Goal: Task Accomplishment & Management: Manage account settings

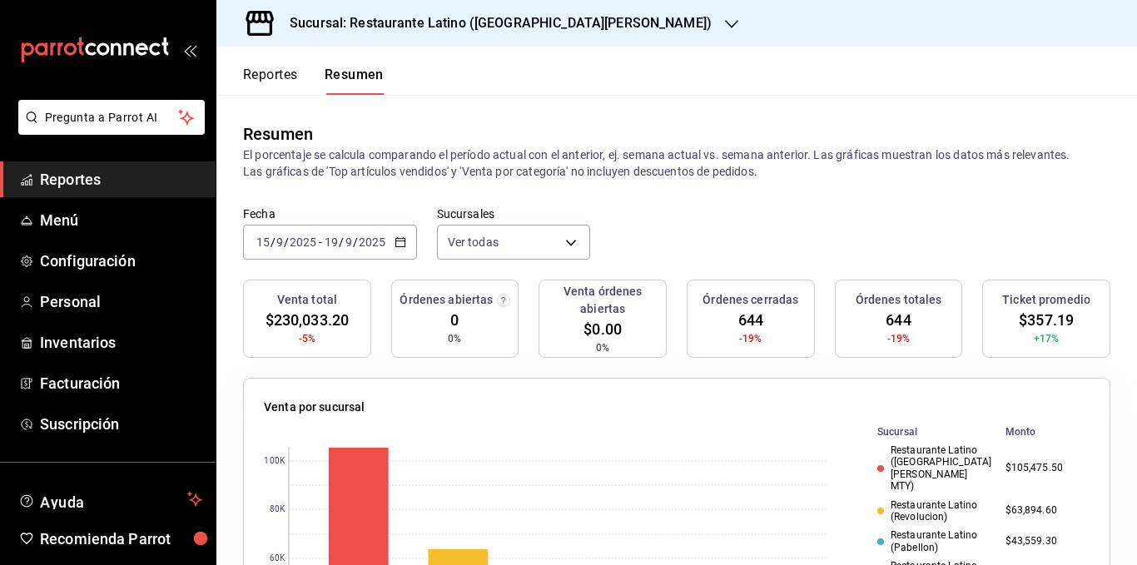
scroll to position [83, 0]
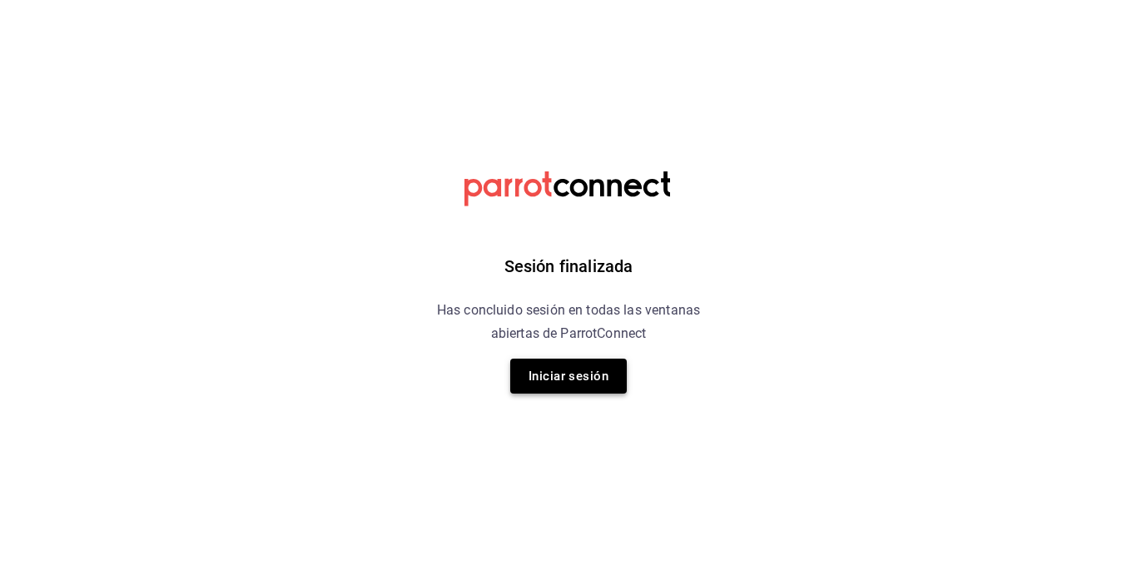
click at [554, 371] on button "Iniciar sesión" at bounding box center [568, 376] width 117 height 35
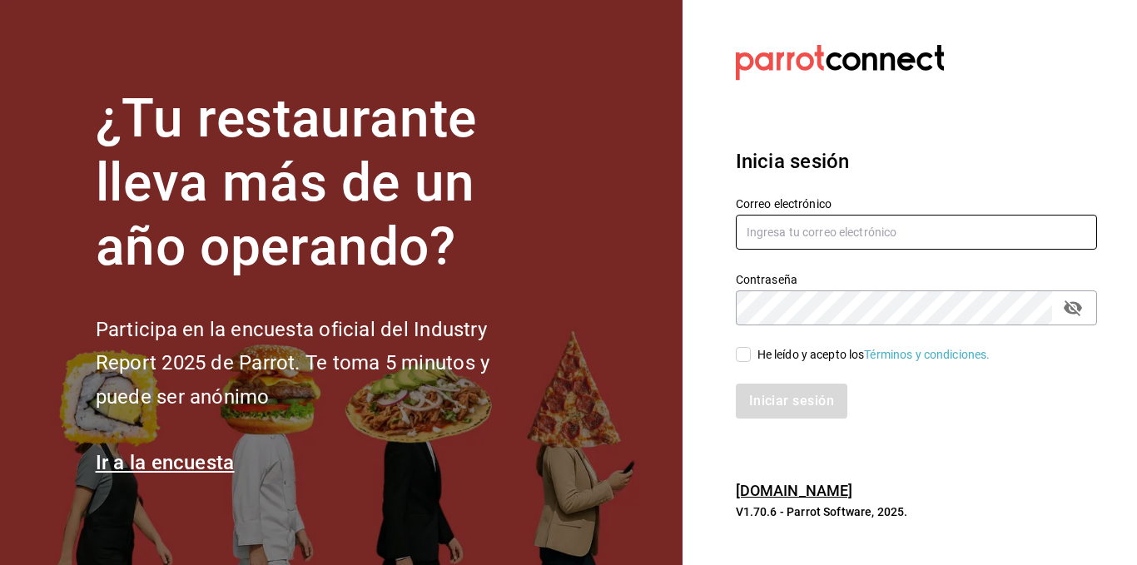
type input "administracion@restaurantelatino.com"
click at [743, 350] on input "He leído y acepto los Términos y condiciones." at bounding box center [743, 354] width 15 height 15
checkbox input "true"
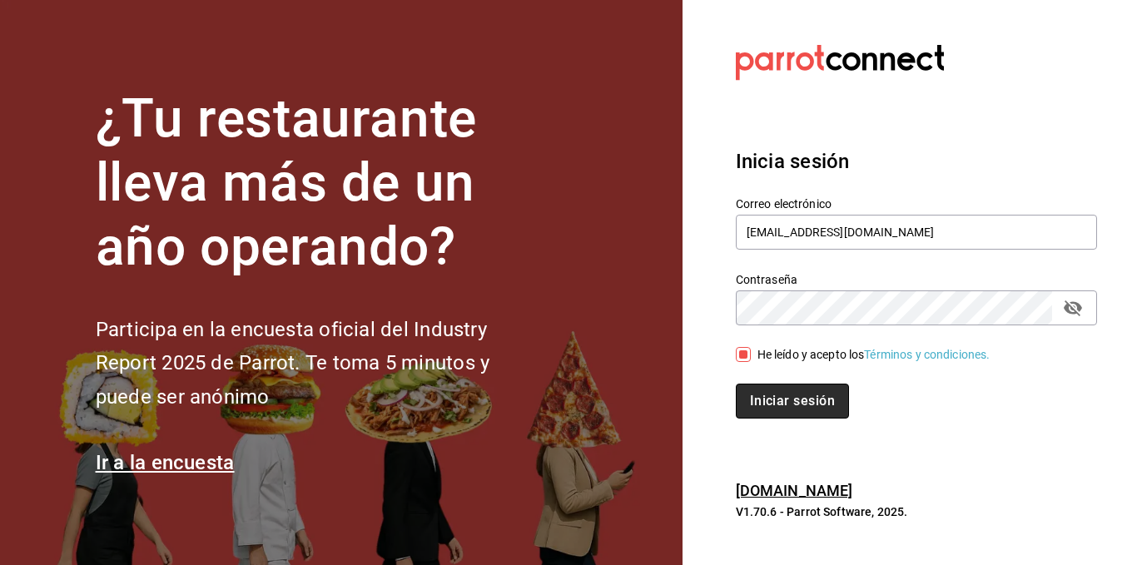
click at [782, 385] on button "Iniciar sesión" at bounding box center [792, 401] width 113 height 35
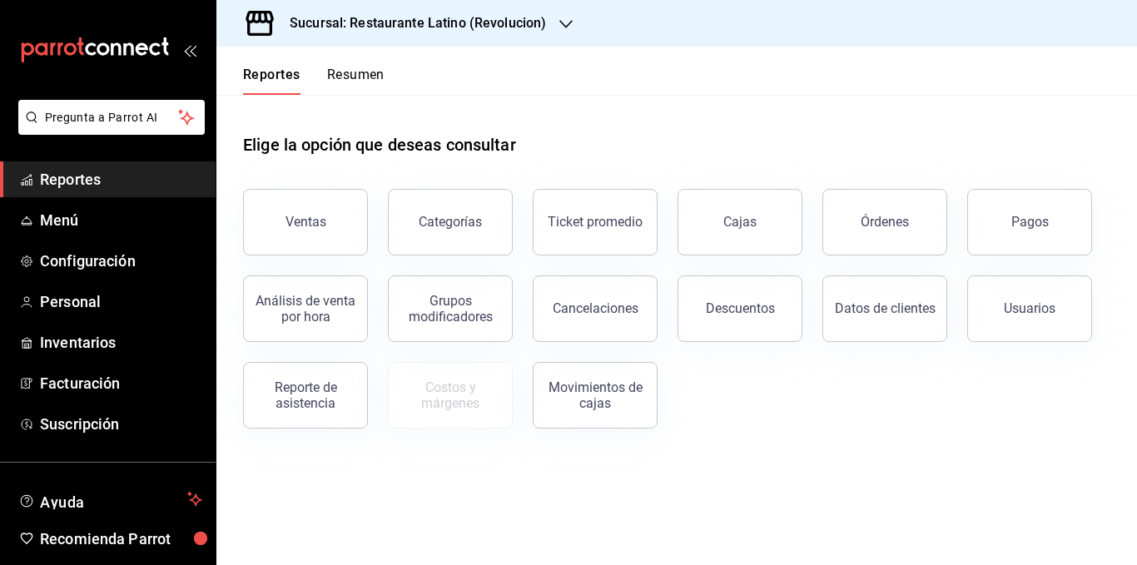
click at [360, 70] on button "Resumen" at bounding box center [355, 81] width 57 height 28
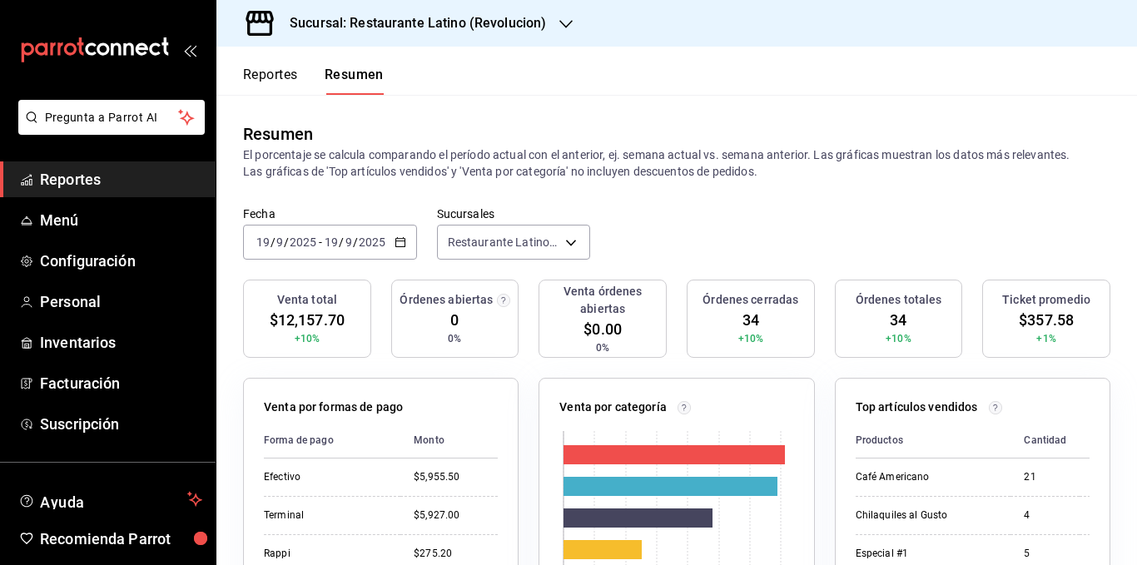
click at [395, 152] on p "El porcentaje se calcula comparando el período actual con el anterior, ej. sema…" at bounding box center [676, 162] width 867 height 33
click at [380, 168] on p "El porcentaje se calcula comparando el período actual con el anterior, ej. sema…" at bounding box center [676, 162] width 867 height 33
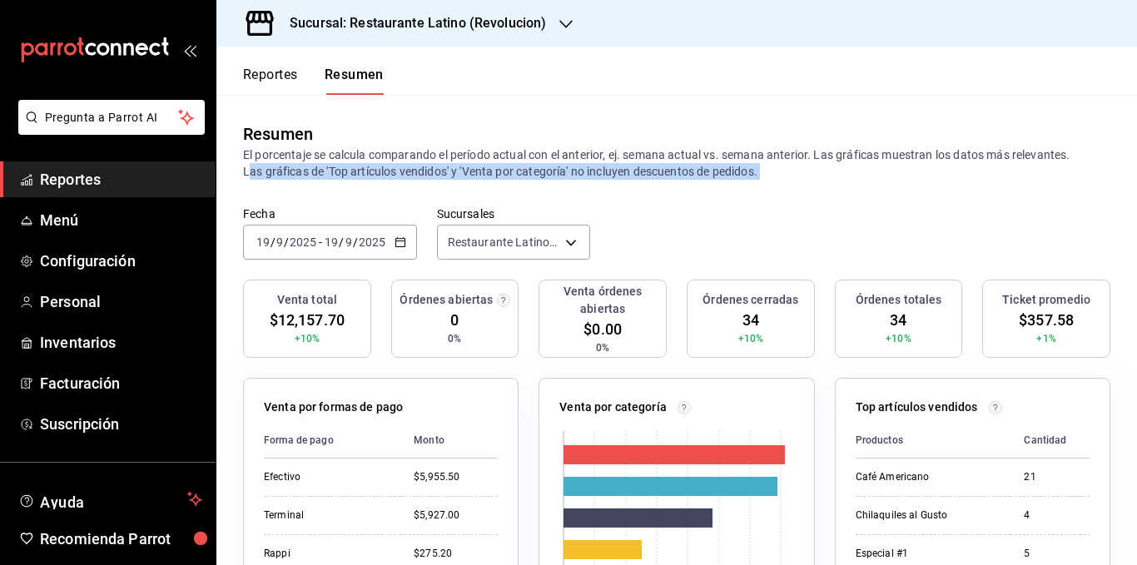
click at [380, 168] on p "El porcentaje se calcula comparando el período actual con el anterior, ej. sema…" at bounding box center [676, 162] width 867 height 33
click at [522, 174] on p "El porcentaje se calcula comparando el período actual con el anterior, ej. sema…" at bounding box center [676, 162] width 867 height 33
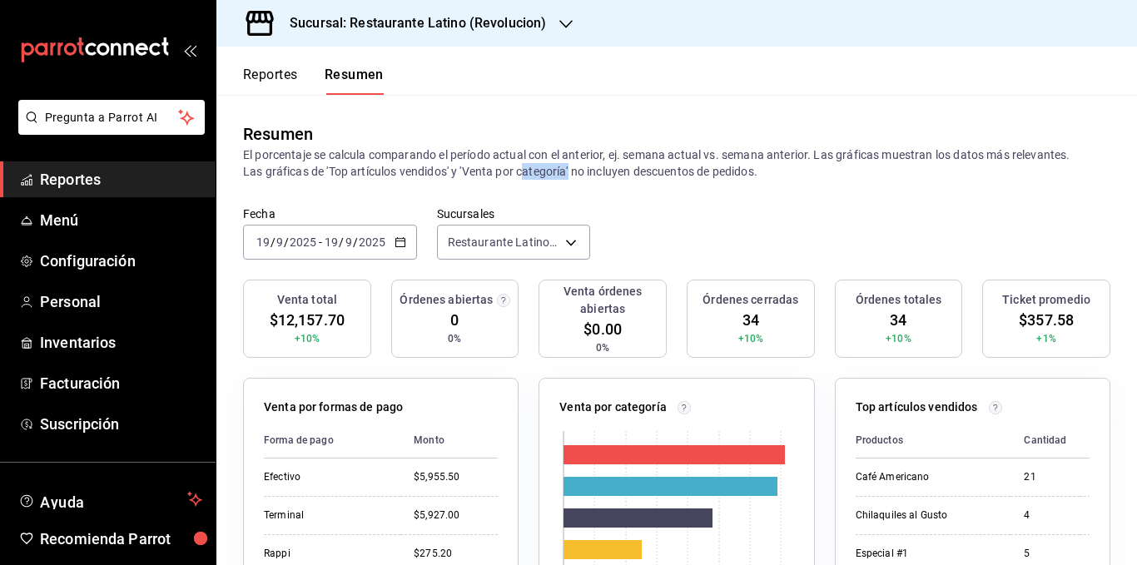
click at [522, 174] on p "El porcentaje se calcula comparando el período actual con el anterior, ej. sema…" at bounding box center [676, 162] width 867 height 33
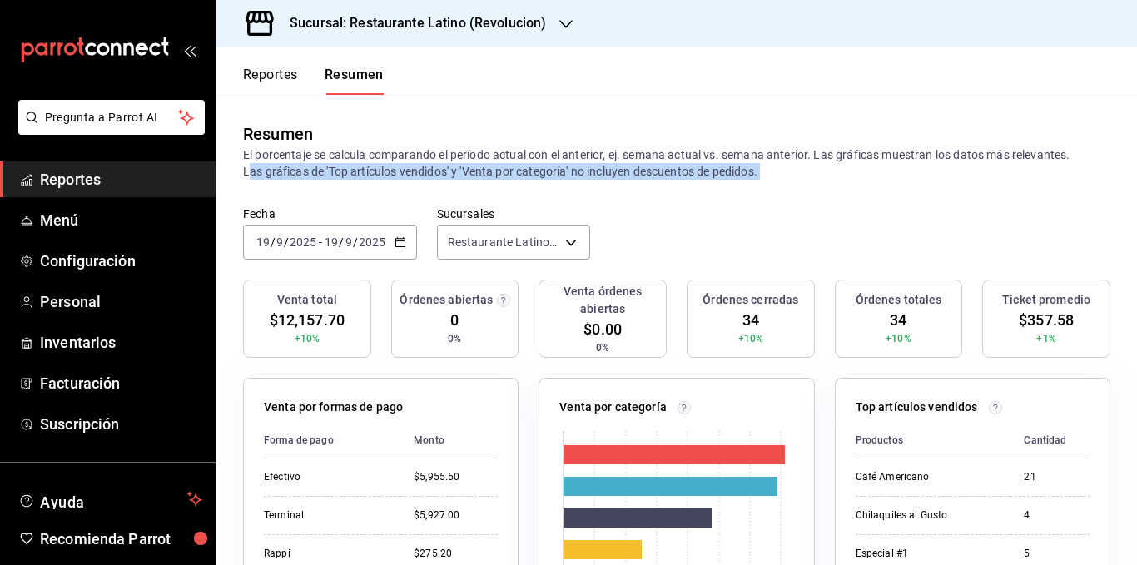
click at [522, 174] on p "El porcentaje se calcula comparando el período actual con el anterior, ej. sema…" at bounding box center [676, 162] width 867 height 33
click at [620, 171] on p "El porcentaje se calcula comparando el período actual con el anterior, ej. sema…" at bounding box center [676, 162] width 867 height 33
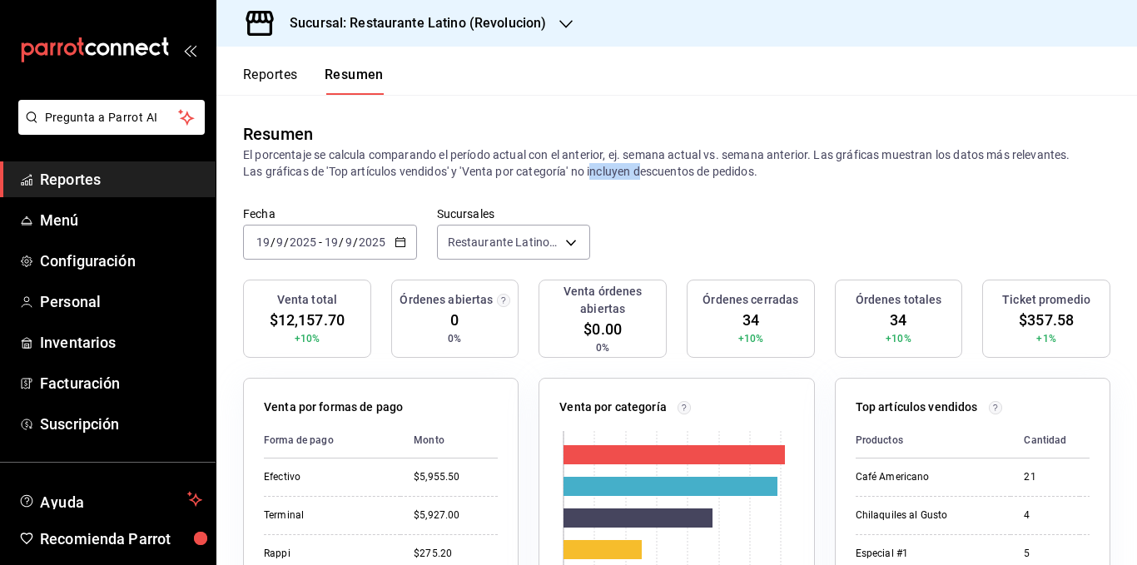
click at [620, 171] on p "El porcentaje se calcula comparando el período actual con el anterior, ej. sema…" at bounding box center [676, 162] width 867 height 33
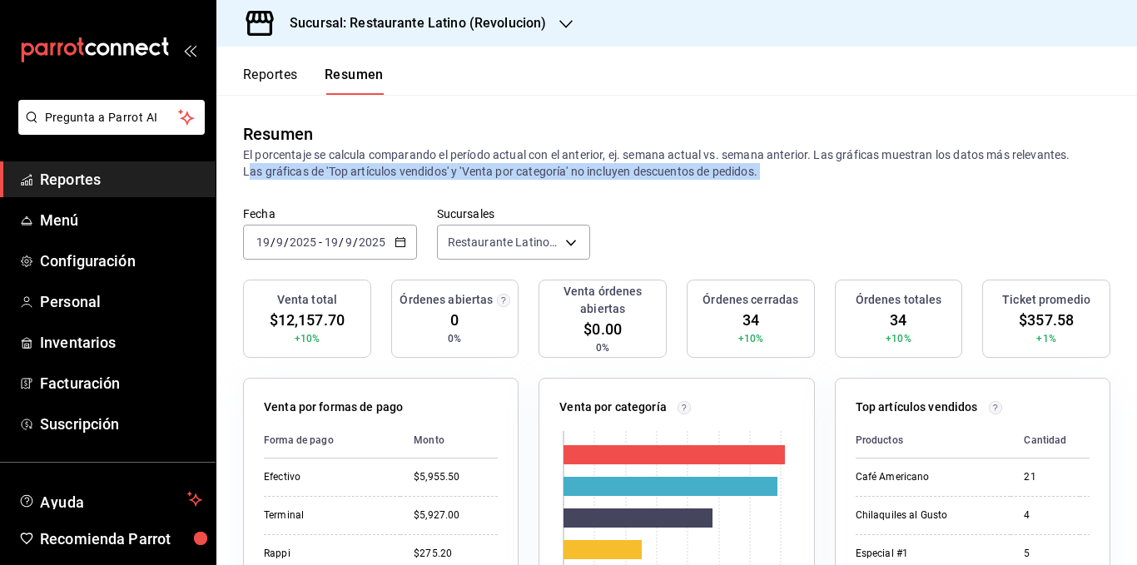
click at [620, 171] on p "El porcentaje se calcula comparando el período actual con el anterior, ej. sema…" at bounding box center [676, 162] width 867 height 33
click at [659, 175] on p "El porcentaje se calcula comparando el período actual con el anterior, ej. sema…" at bounding box center [676, 162] width 867 height 33
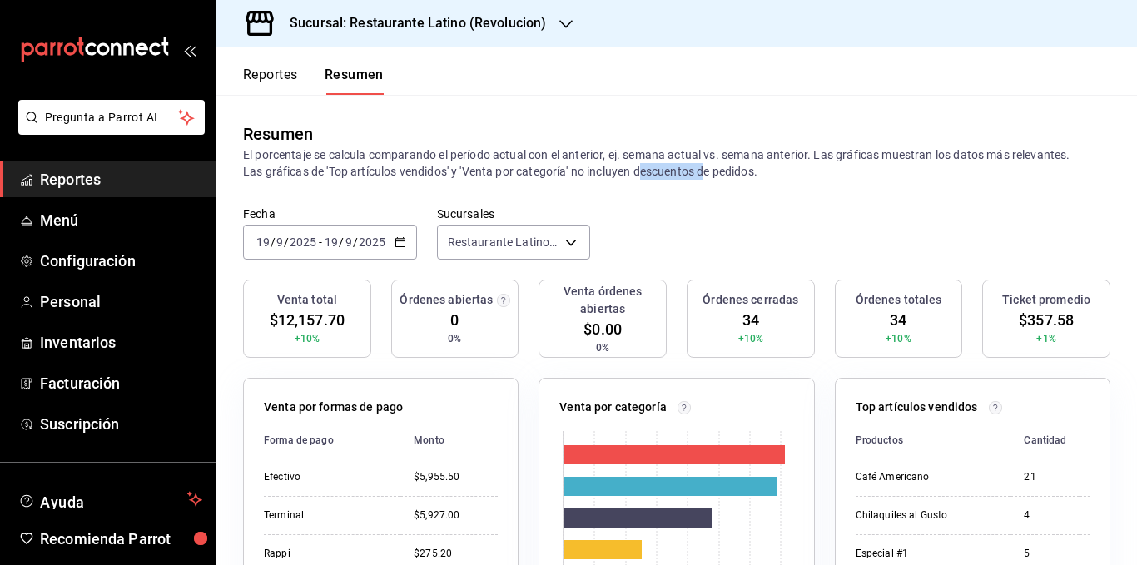
click at [659, 175] on p "El porcentaje se calcula comparando el período actual con el anterior, ej. sema…" at bounding box center [676, 162] width 867 height 33
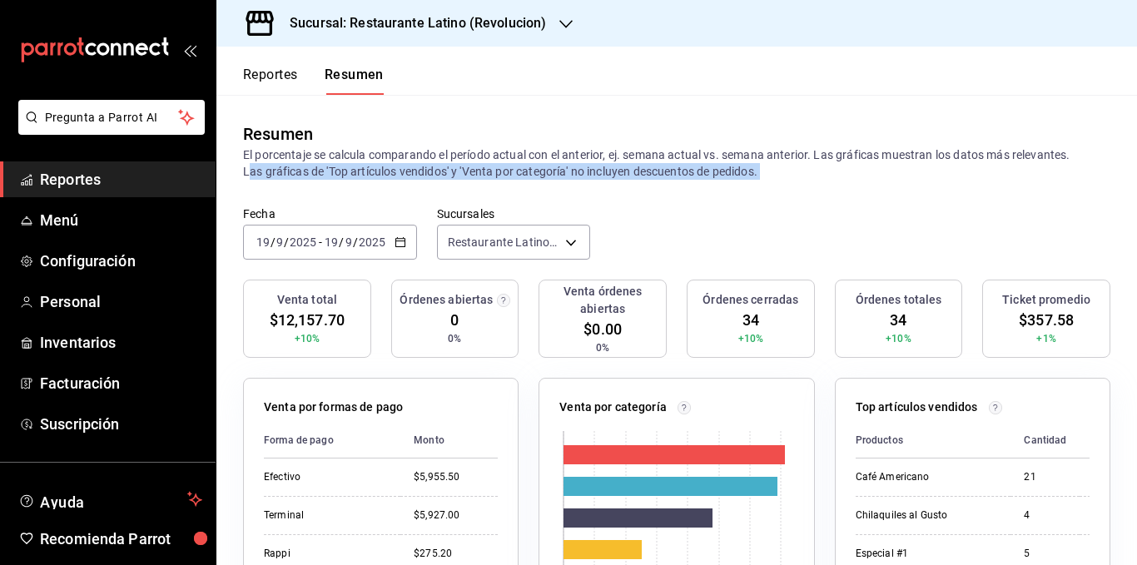
click at [659, 175] on p "El porcentaje se calcula comparando el período actual con el anterior, ej. sema…" at bounding box center [676, 162] width 867 height 33
click at [716, 175] on p "El porcentaje se calcula comparando el período actual con el anterior, ej. sema…" at bounding box center [676, 162] width 867 height 33
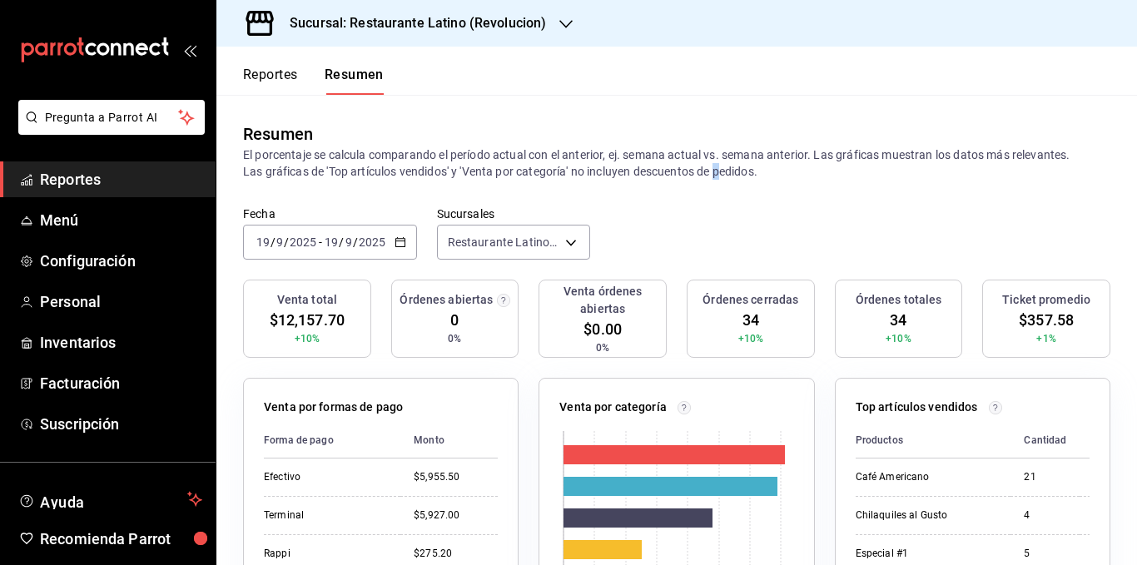
click at [716, 175] on p "El porcentaje se calcula comparando el período actual con el anterior, ej. sema…" at bounding box center [676, 162] width 867 height 33
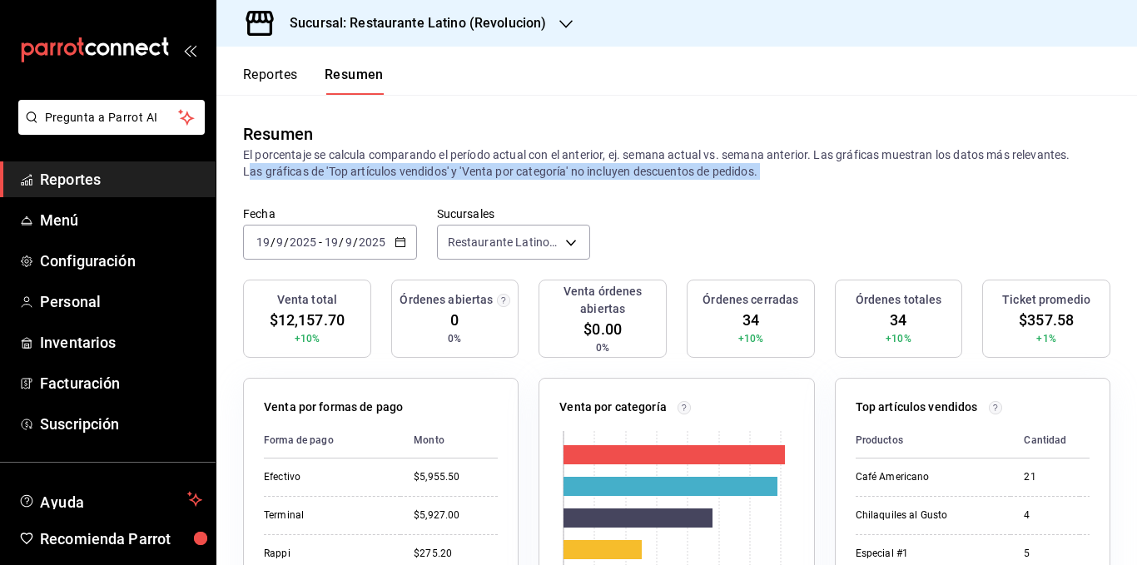
click at [716, 175] on p "El porcentaje se calcula comparando el período actual con el anterior, ej. sema…" at bounding box center [676, 162] width 867 height 33
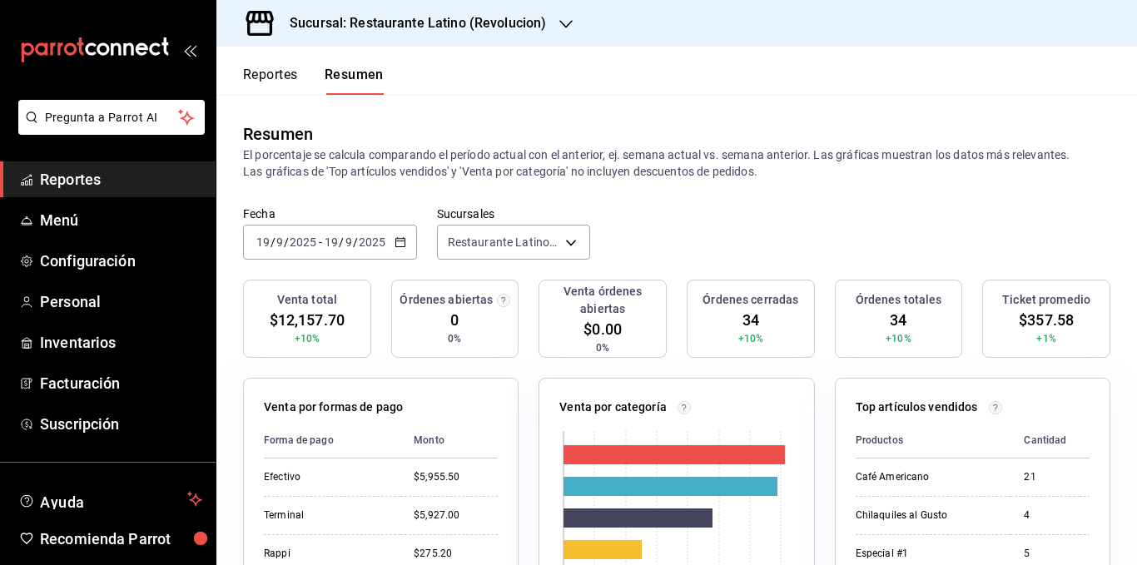
click at [641, 158] on p "El porcentaje se calcula comparando el período actual con el anterior, ej. sema…" at bounding box center [676, 162] width 867 height 33
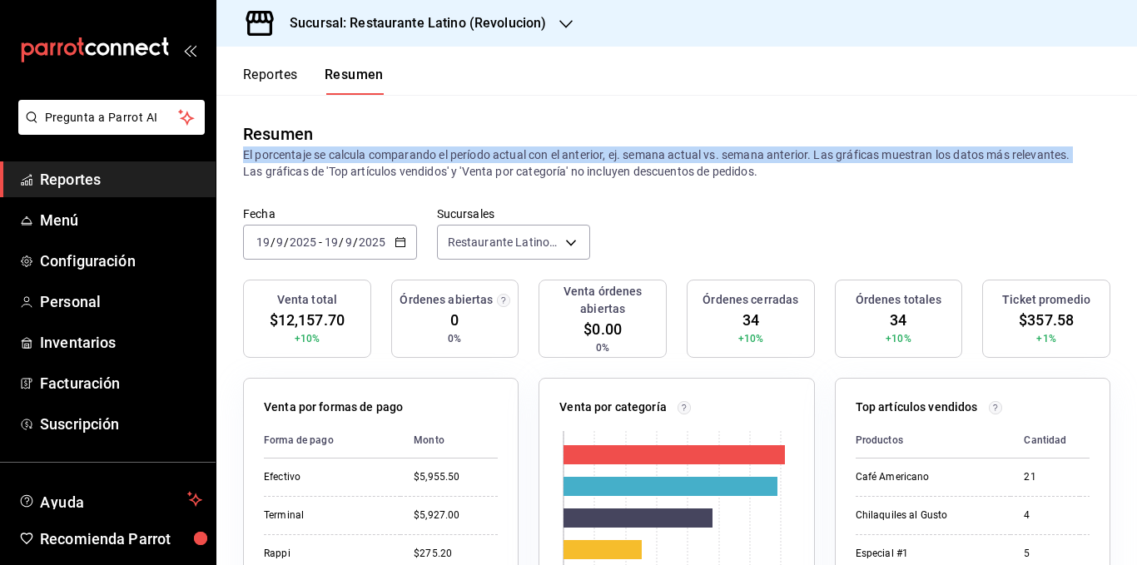
click at [641, 158] on p "El porcentaje se calcula comparando el período actual con el anterior, ej. sema…" at bounding box center [676, 162] width 867 height 33
click at [783, 155] on p "El porcentaje se calcula comparando el período actual con el anterior, ej. sema…" at bounding box center [676, 162] width 867 height 33
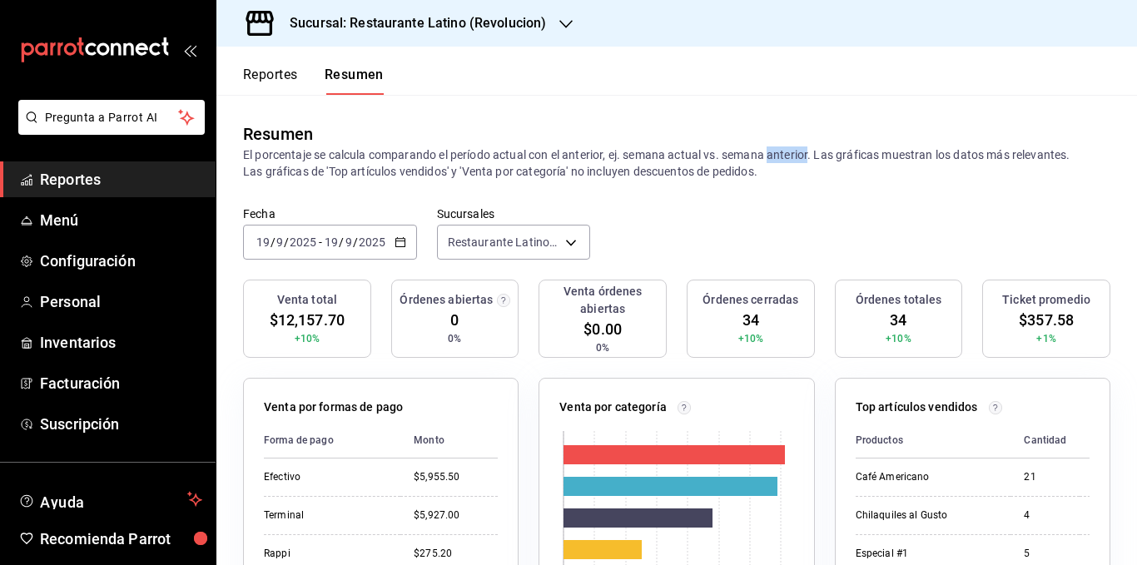
click at [783, 155] on p "El porcentaje se calcula comparando el período actual con el anterior, ej. sema…" at bounding box center [676, 162] width 867 height 33
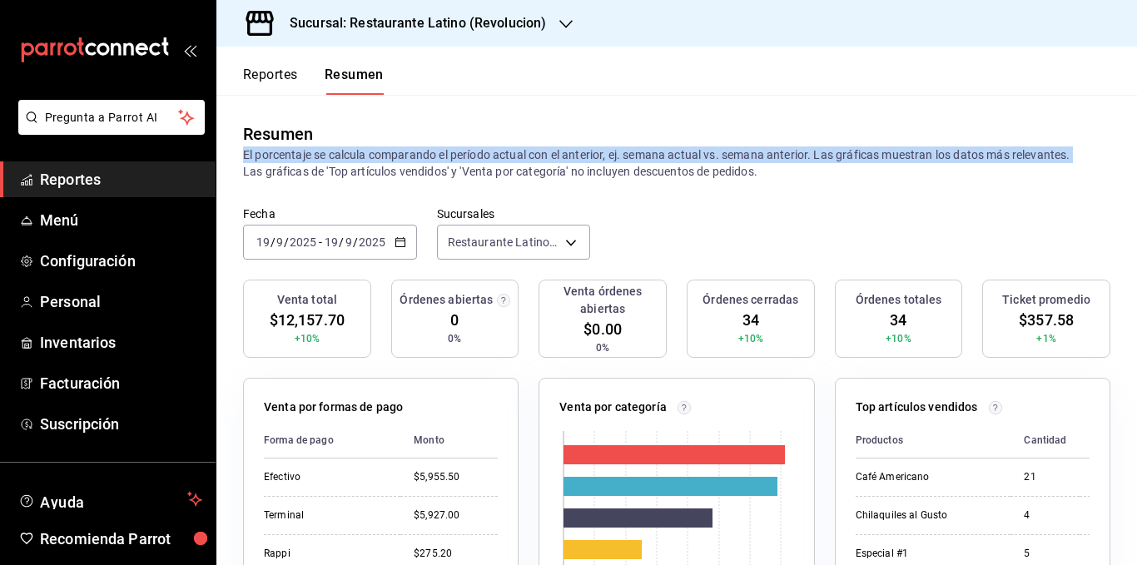
click at [783, 155] on p "El porcentaje se calcula comparando el período actual con el anterior, ej. sema…" at bounding box center [676, 162] width 867 height 33
click at [718, 160] on p "El porcentaje se calcula comparando el período actual con el anterior, ej. sema…" at bounding box center [676, 162] width 867 height 33
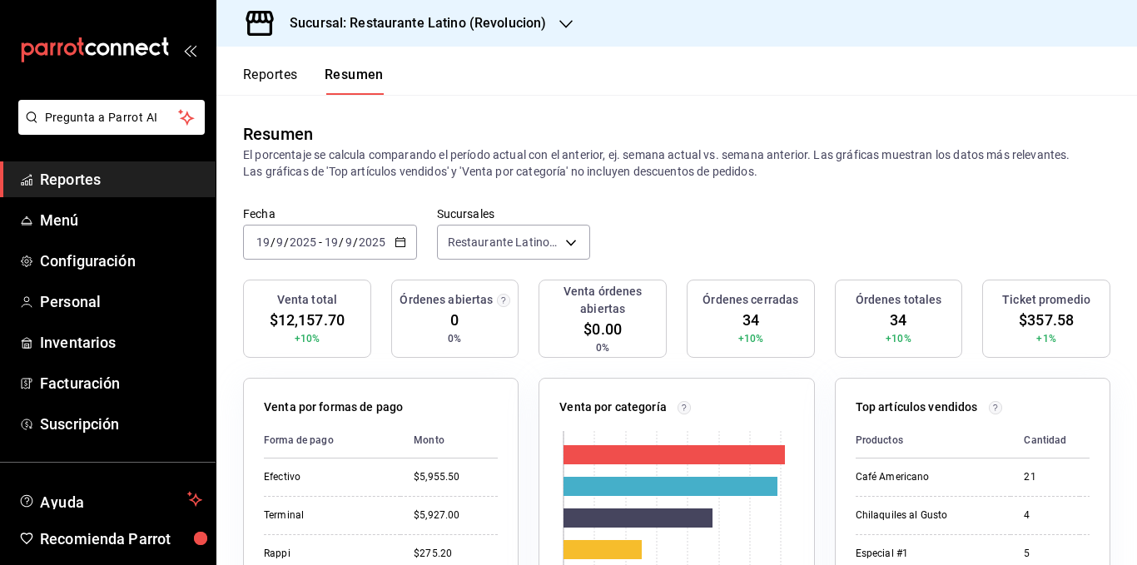
click at [290, 77] on button "Reportes" at bounding box center [270, 81] width 55 height 28
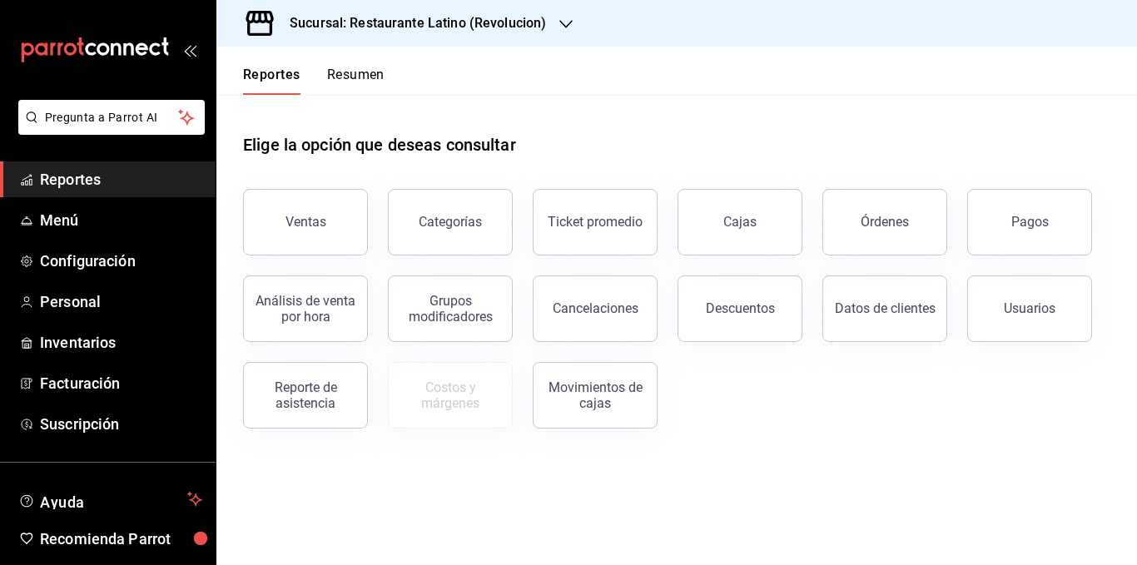
click at [336, 77] on button "Resumen" at bounding box center [355, 81] width 57 height 28
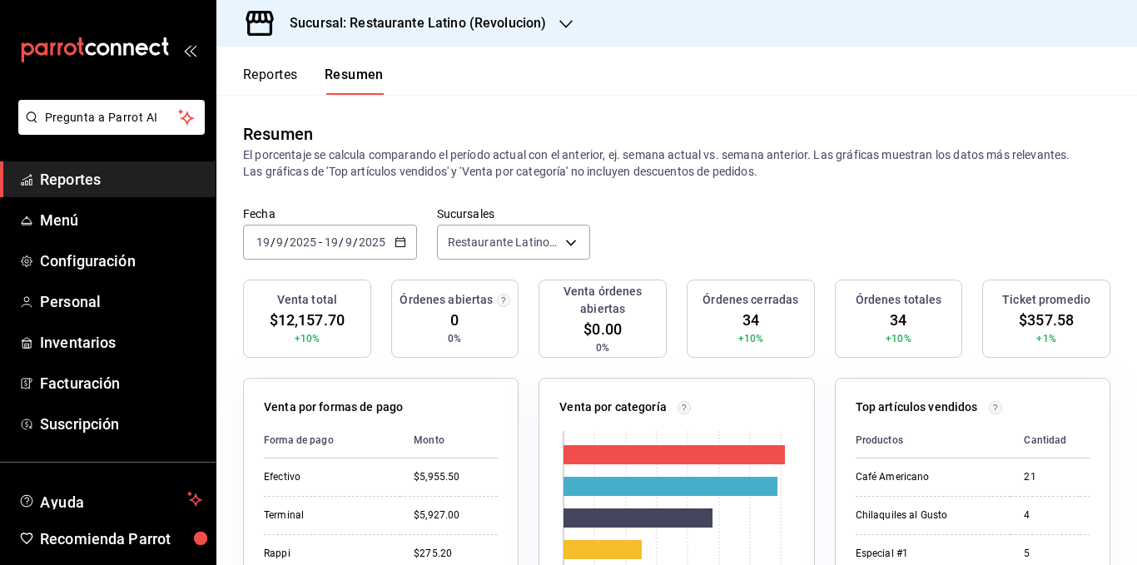
click at [477, 30] on h3 "Sucursal: Restaurante Latino (Revolucion)" at bounding box center [411, 23] width 270 height 20
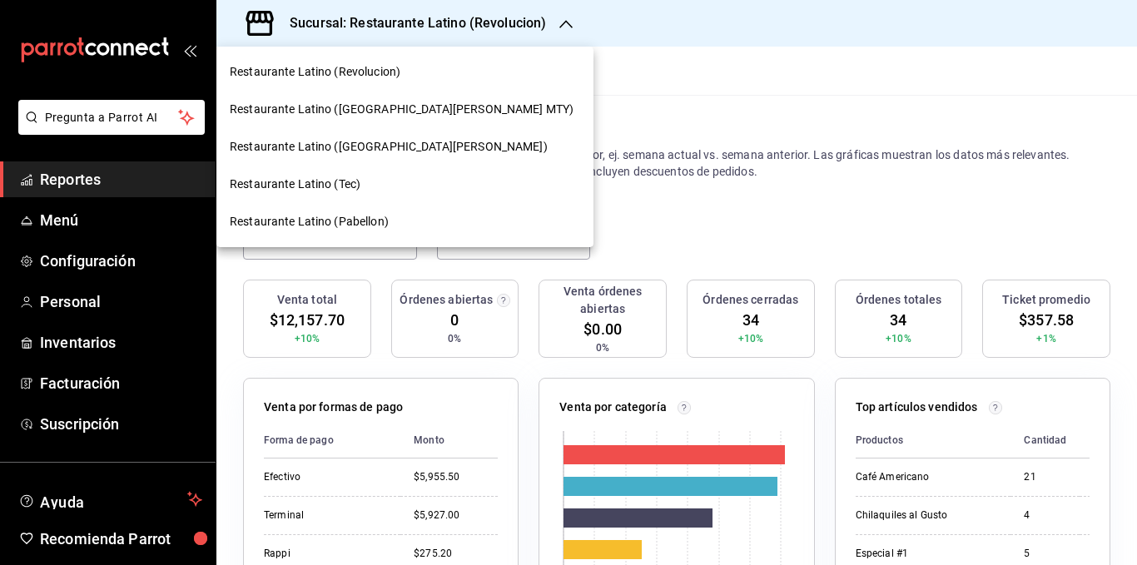
click at [376, 216] on span "Restaurante Latino (Pabellon)" at bounding box center [309, 221] width 159 height 17
